Goal: Information Seeking & Learning: Learn about a topic

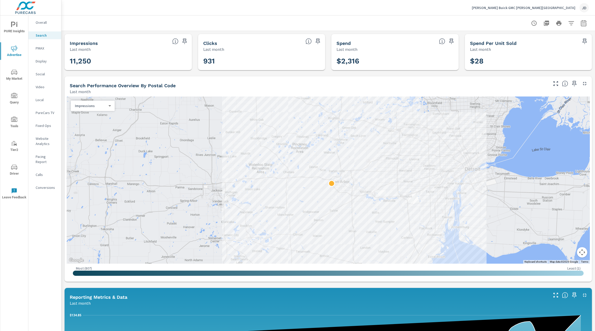
scroll to position [250, 0]
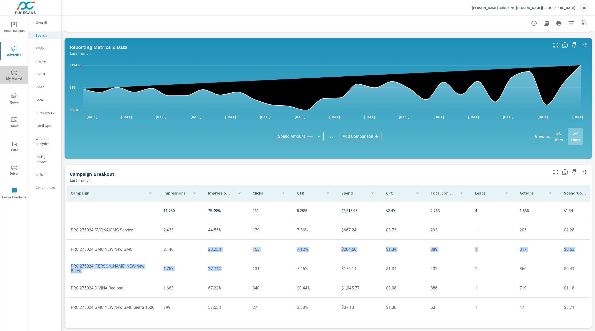
click at [16, 77] on span "My Market" at bounding box center [14, 75] width 25 height 13
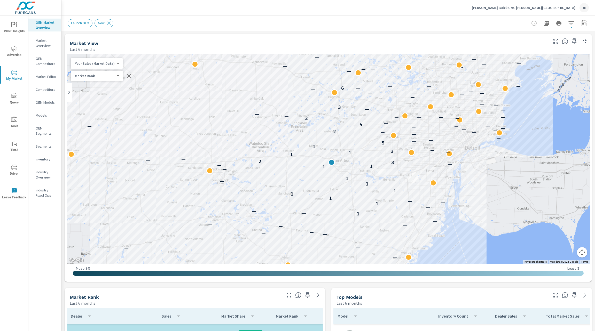
click at [581, 21] on icon "button" at bounding box center [583, 23] width 5 height 6
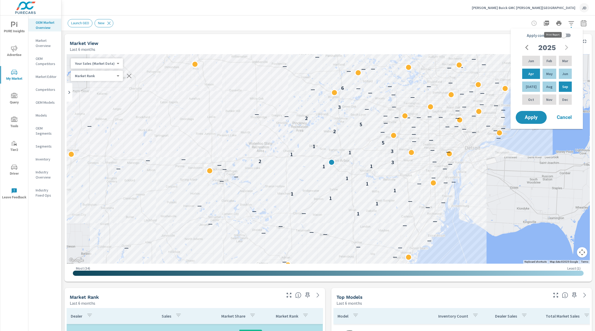
click at [445, 29] on div "Launch GEO New" at bounding box center [328, 23] width 521 height 15
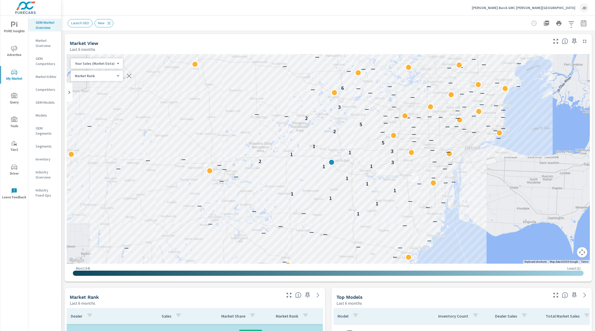
click at [568, 25] on icon "button" at bounding box center [571, 23] width 6 height 6
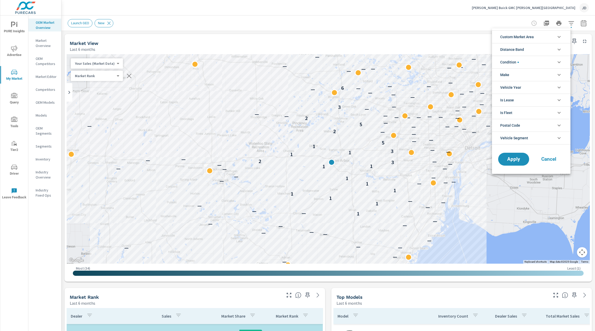
click at [551, 68] on li "Condition" at bounding box center [531, 62] width 79 height 13
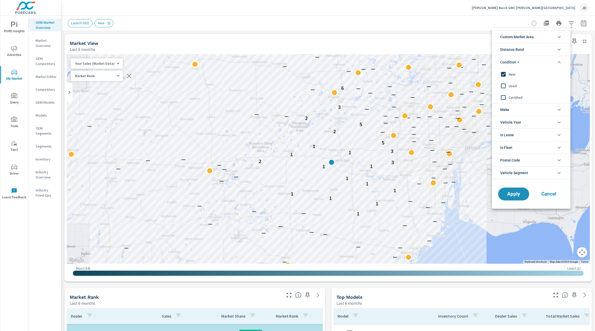
click at [503, 75] on input "filter options" at bounding box center [503, 74] width 11 height 11
click at [504, 84] on input "filter options" at bounding box center [503, 86] width 11 height 11
click at [505, 97] on input "filter options" at bounding box center [503, 97] width 11 height 11
click at [509, 195] on span "Apply" at bounding box center [513, 194] width 21 height 5
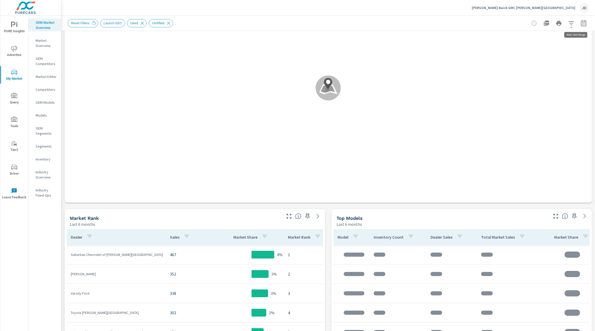
click at [581, 21] on icon "button" at bounding box center [584, 23] width 6 height 6
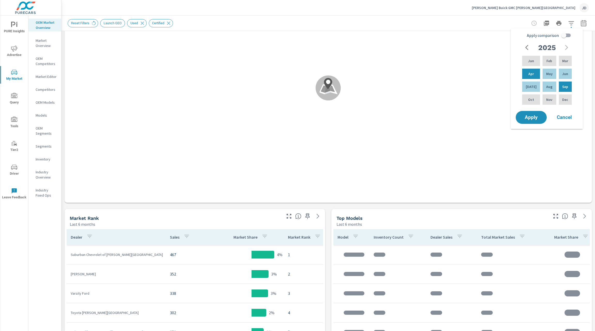
click at [568, 34] on input "Apply comparison" at bounding box center [563, 35] width 29 height 10
checkbox input "true"
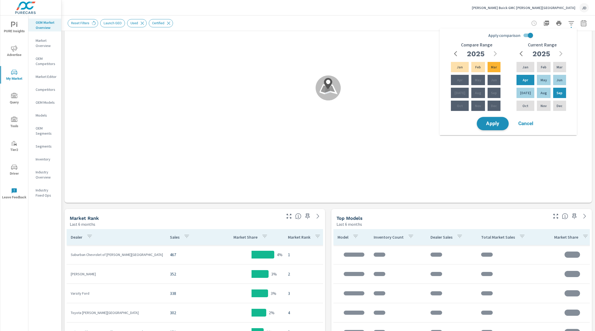
click at [501, 124] on span "Apply" at bounding box center [492, 123] width 21 height 5
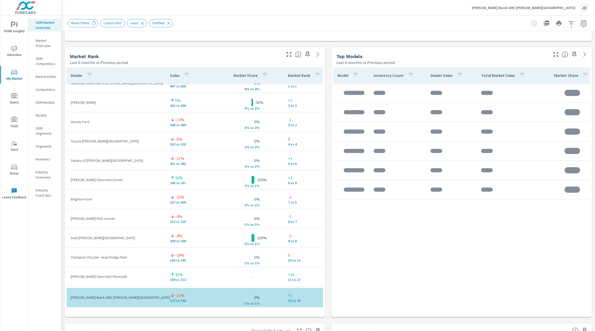
scroll to position [9, 0]
